Goal: Task Accomplishment & Management: Complete application form

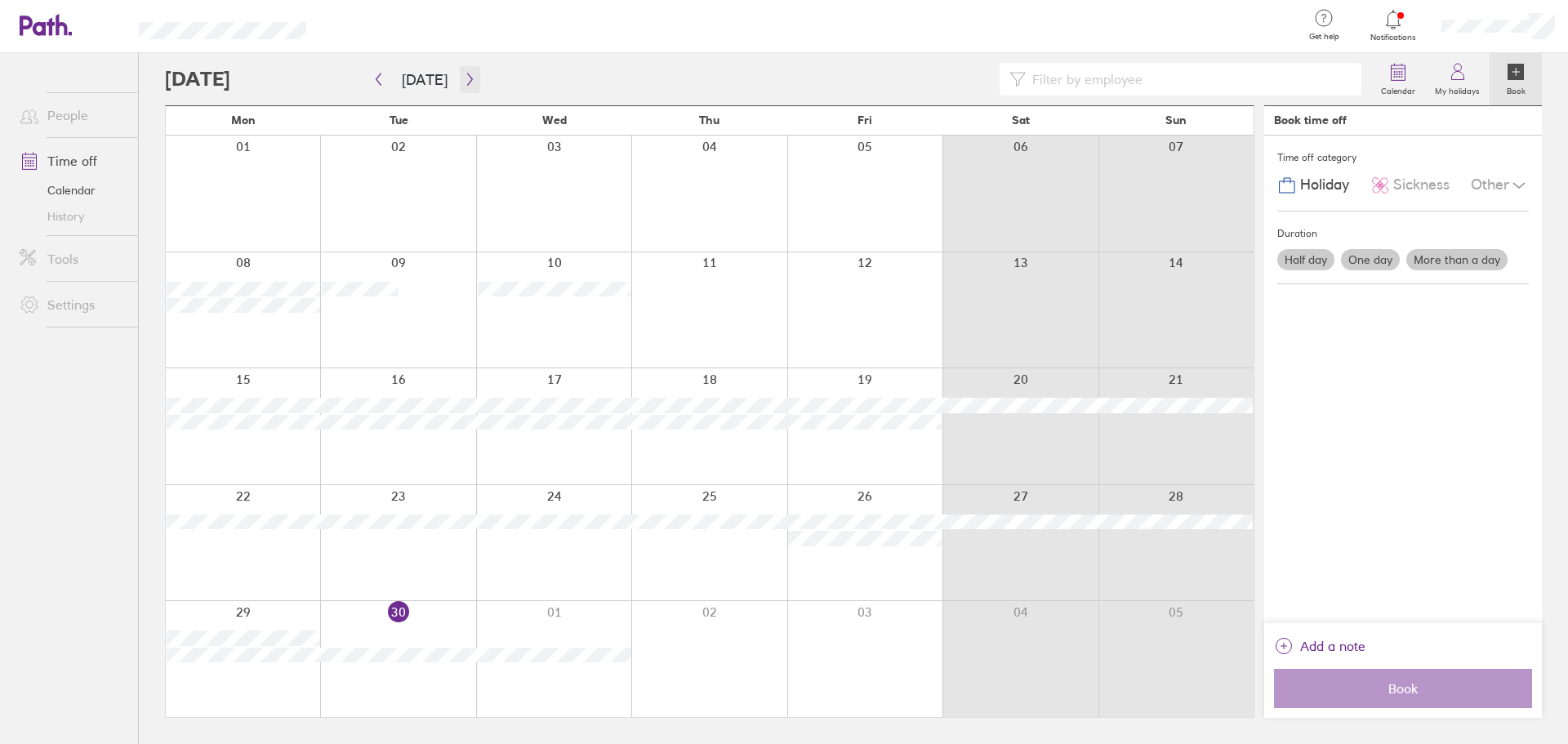
click at [467, 77] on icon "button" at bounding box center [469, 79] width 5 height 12
click at [733, 521] on div at bounding box center [709, 542] width 156 height 116
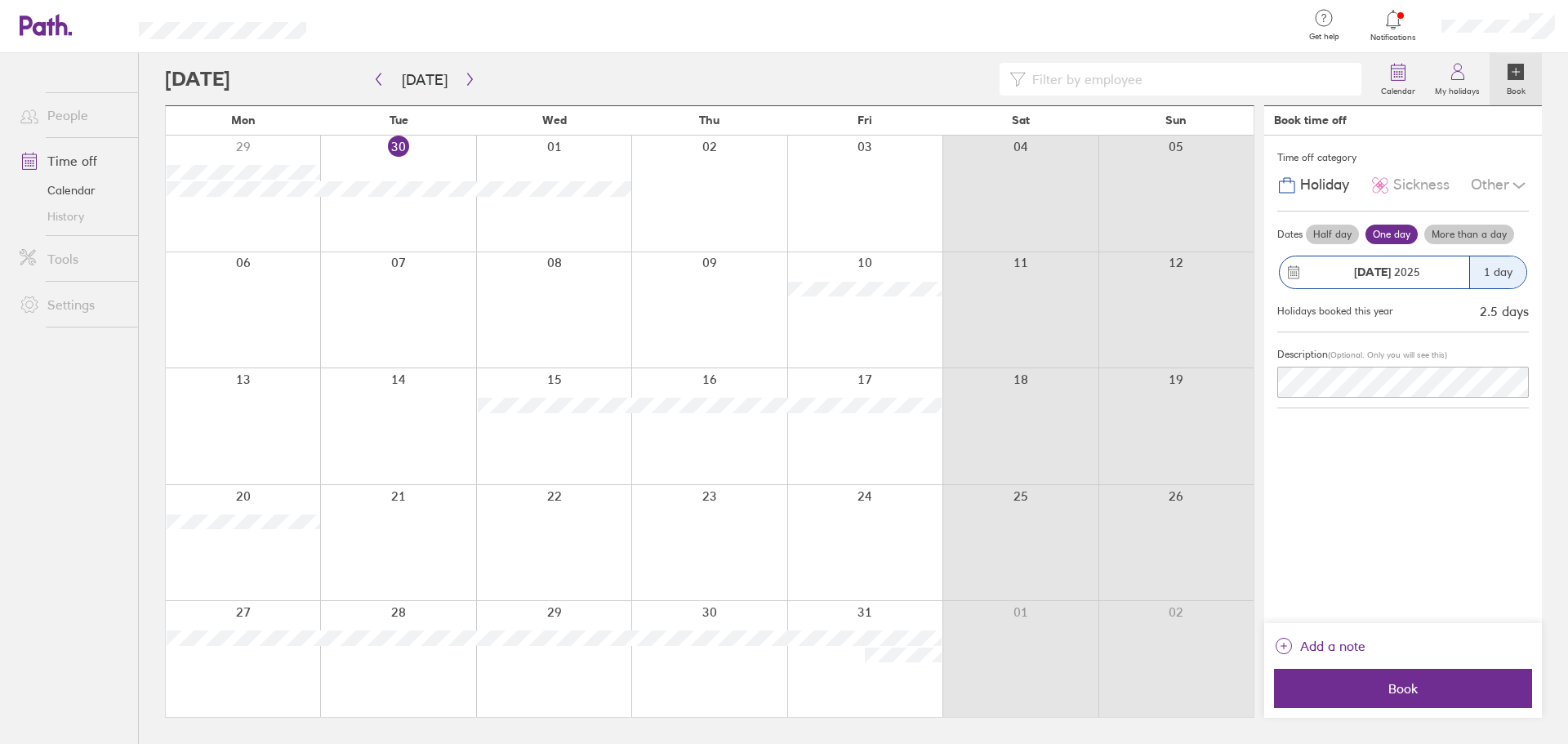
click at [1478, 236] on label "More than a day" at bounding box center [1469, 235] width 90 height 20
click at [0, 0] on input "More than a day" at bounding box center [0, 0] width 0 height 0
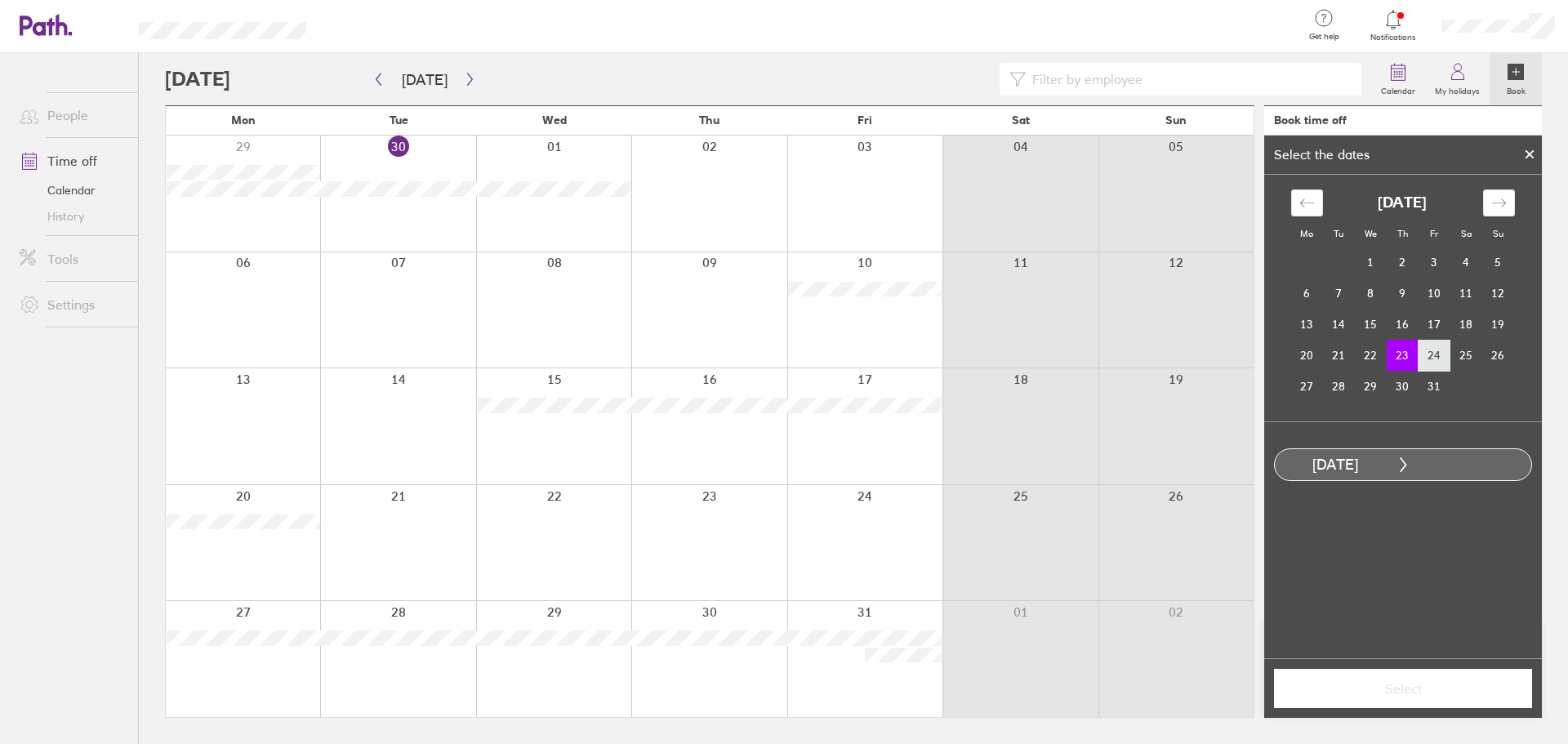
click at [1440, 347] on td "24" at bounding box center [1434, 355] width 32 height 31
click at [1414, 697] on button "Select" at bounding box center [1403, 688] width 258 height 39
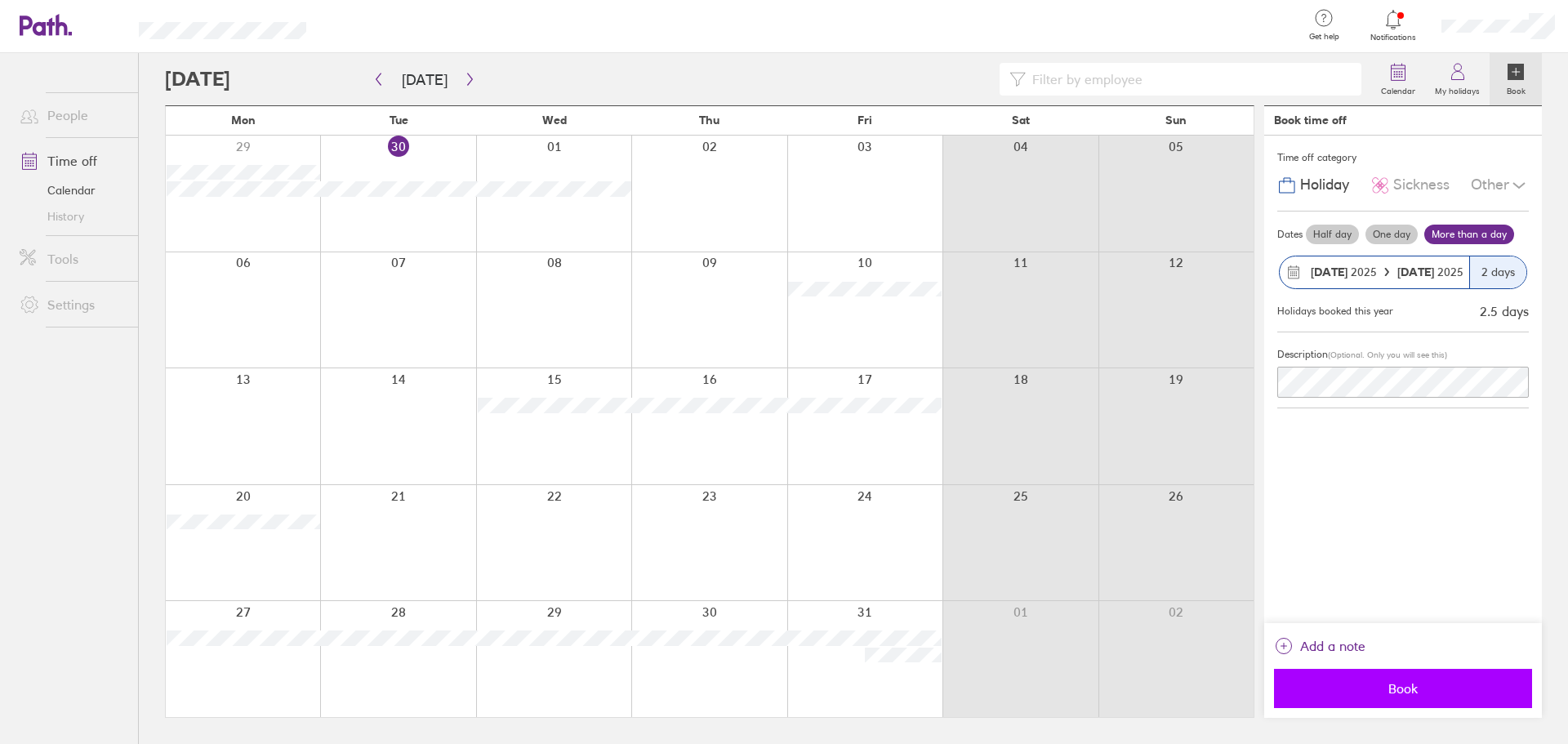
click at [1390, 690] on span "Book" at bounding box center [1403, 688] width 235 height 15
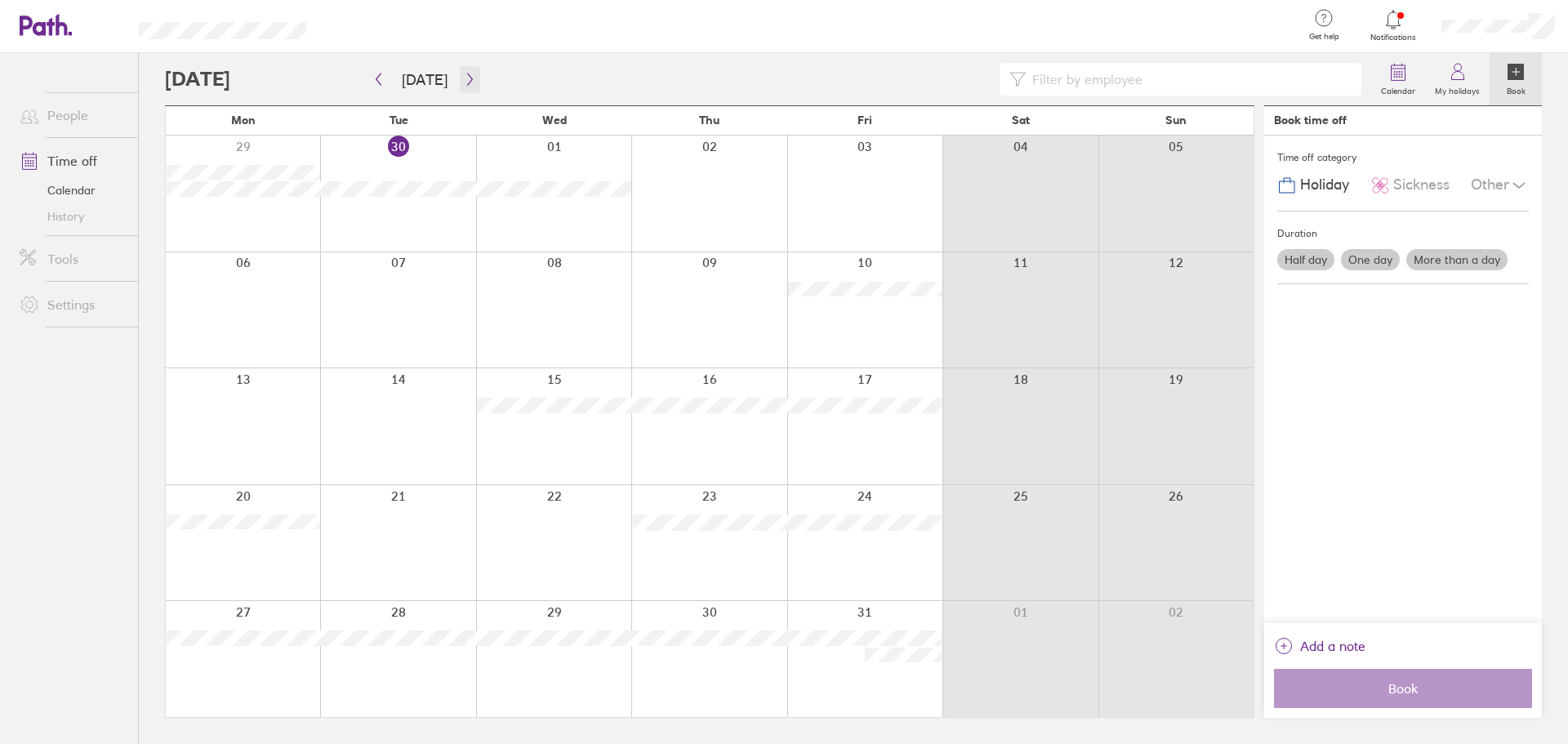
click at [464, 80] on icon "button" at bounding box center [470, 79] width 12 height 13
click at [469, 87] on button "button" at bounding box center [470, 80] width 20 height 27
